Goal: Entertainment & Leisure: Consume media (video, audio)

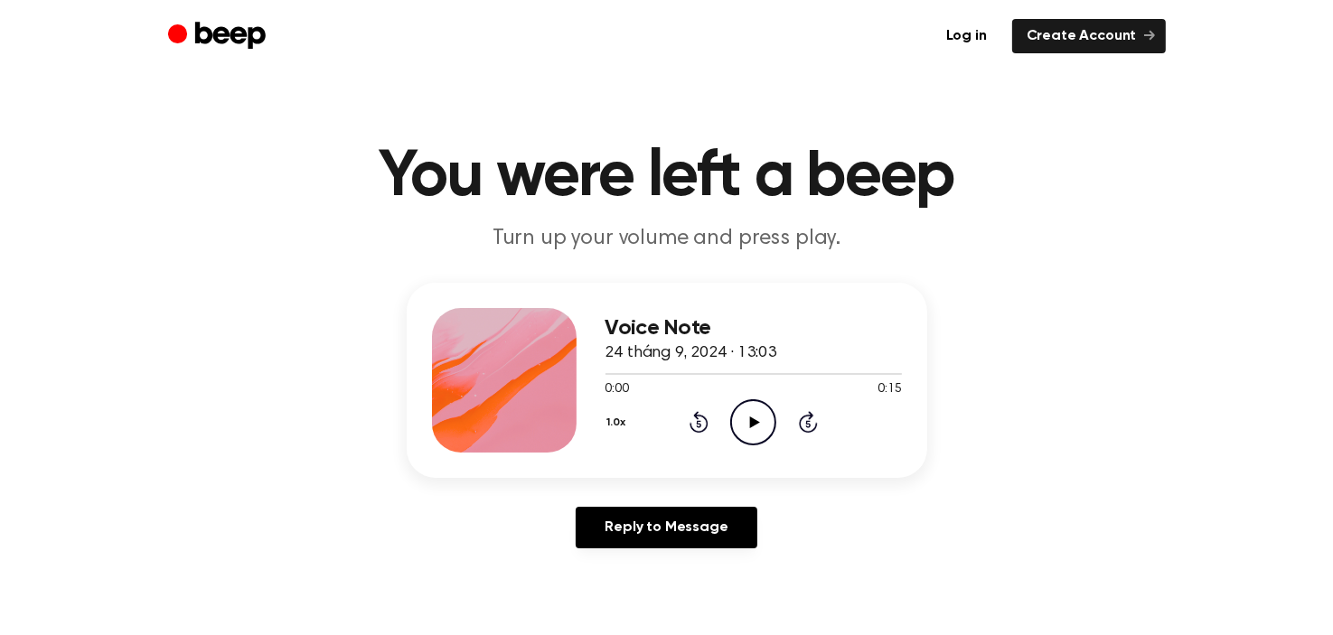
click at [751, 420] on icon at bounding box center [755, 423] width 10 height 12
click at [934, 500] on div "Voice Note 24 tháng 9, 2024 · 13:03 0:14 0:15 Your browser does not support the…" at bounding box center [667, 423] width 1290 height 280
click at [749, 405] on icon "Play Audio" at bounding box center [753, 422] width 46 height 46
drag, startPoint x: 687, startPoint y: 360, endPoint x: 687, endPoint y: 371, distance: 11.7
click at [687, 371] on div "Voice Note 24 tháng 9, 2024 · 13:03 0:11 0:15 Your browser does not support the…" at bounding box center [753, 380] width 296 height 145
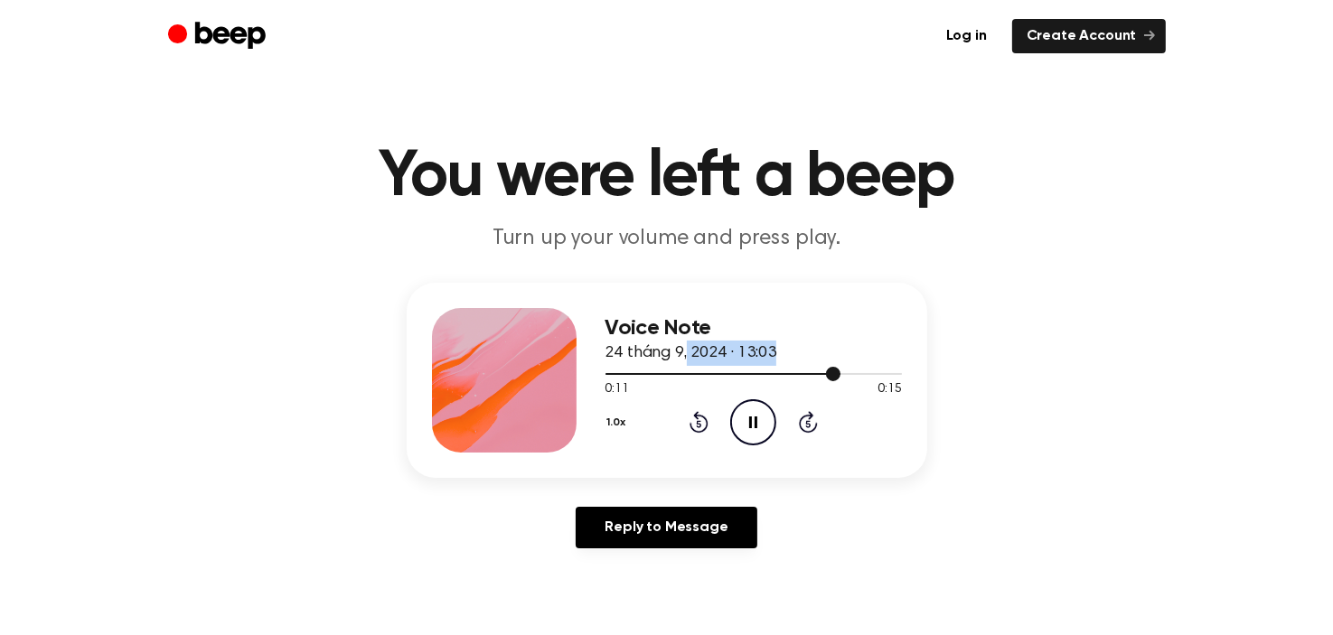
click at [687, 371] on div at bounding box center [753, 373] width 296 height 14
click at [656, 373] on div at bounding box center [666, 374] width 123 height 2
click at [656, 373] on div at bounding box center [664, 374] width 118 height 2
click at [643, 371] on div at bounding box center [753, 373] width 296 height 14
